Goal: Information Seeking & Learning: Learn about a topic

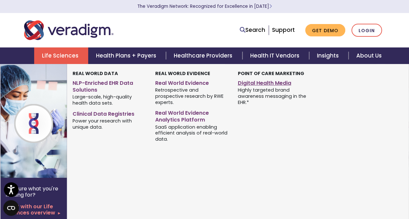
click at [251, 80] on link "Digital Health Media" at bounding box center [274, 82] width 73 height 9
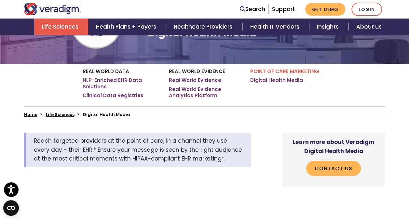
scroll to position [81, 0]
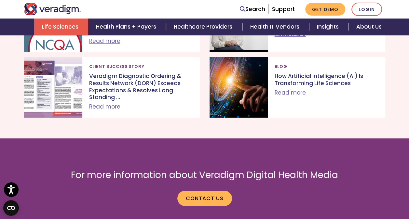
scroll to position [2504, 0]
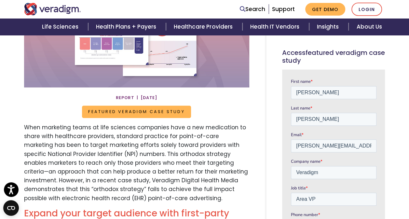
scroll to position [167, 0]
